Goal: Information Seeking & Learning: Learn about a topic

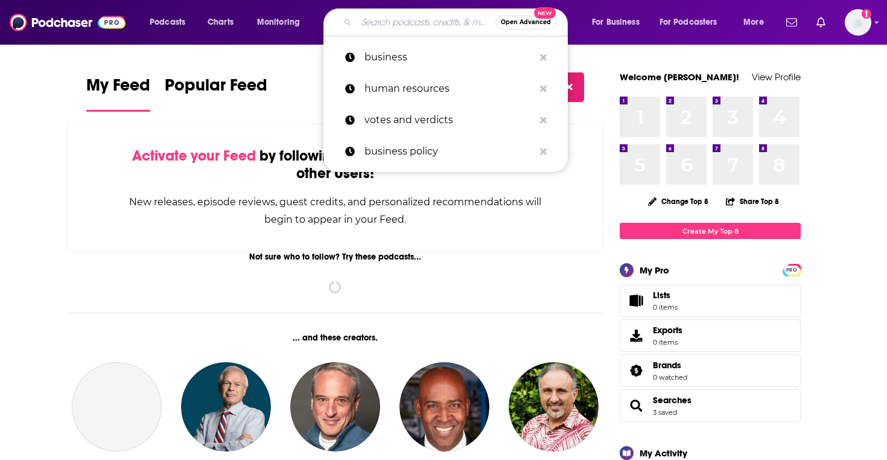
click at [416, 31] on input "Search podcasts, credits, & more..." at bounding box center [426, 22] width 139 height 19
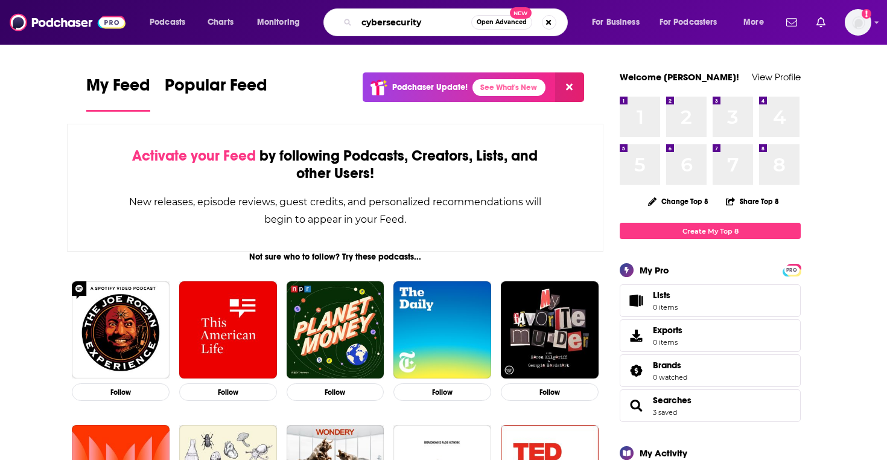
type input "cybersecurity"
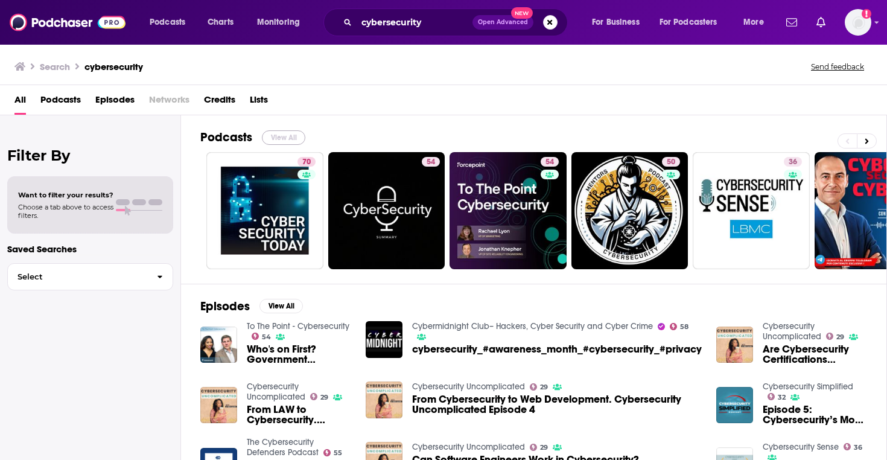
click at [286, 138] on button "View All" at bounding box center [283, 137] width 43 height 14
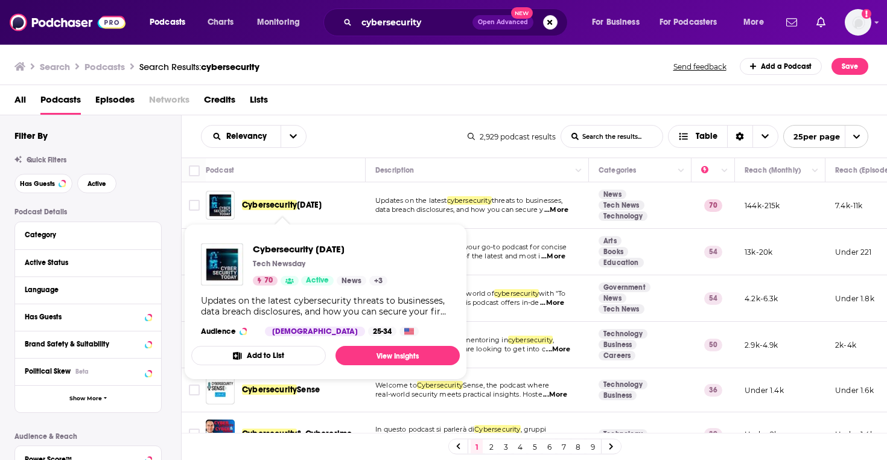
click at [388, 109] on div "All Podcasts Episodes Networks Credits Lists" at bounding box center [446, 102] width 864 height 25
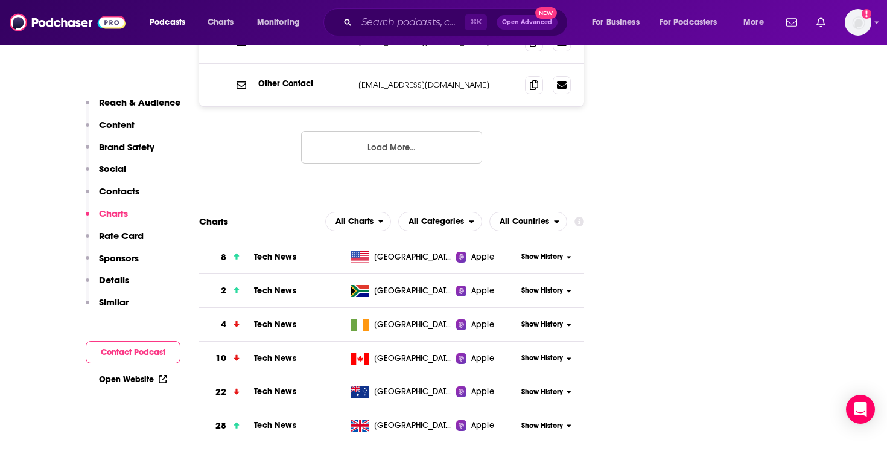
scroll to position [1798, 0]
